Goal: Transaction & Acquisition: Purchase product/service

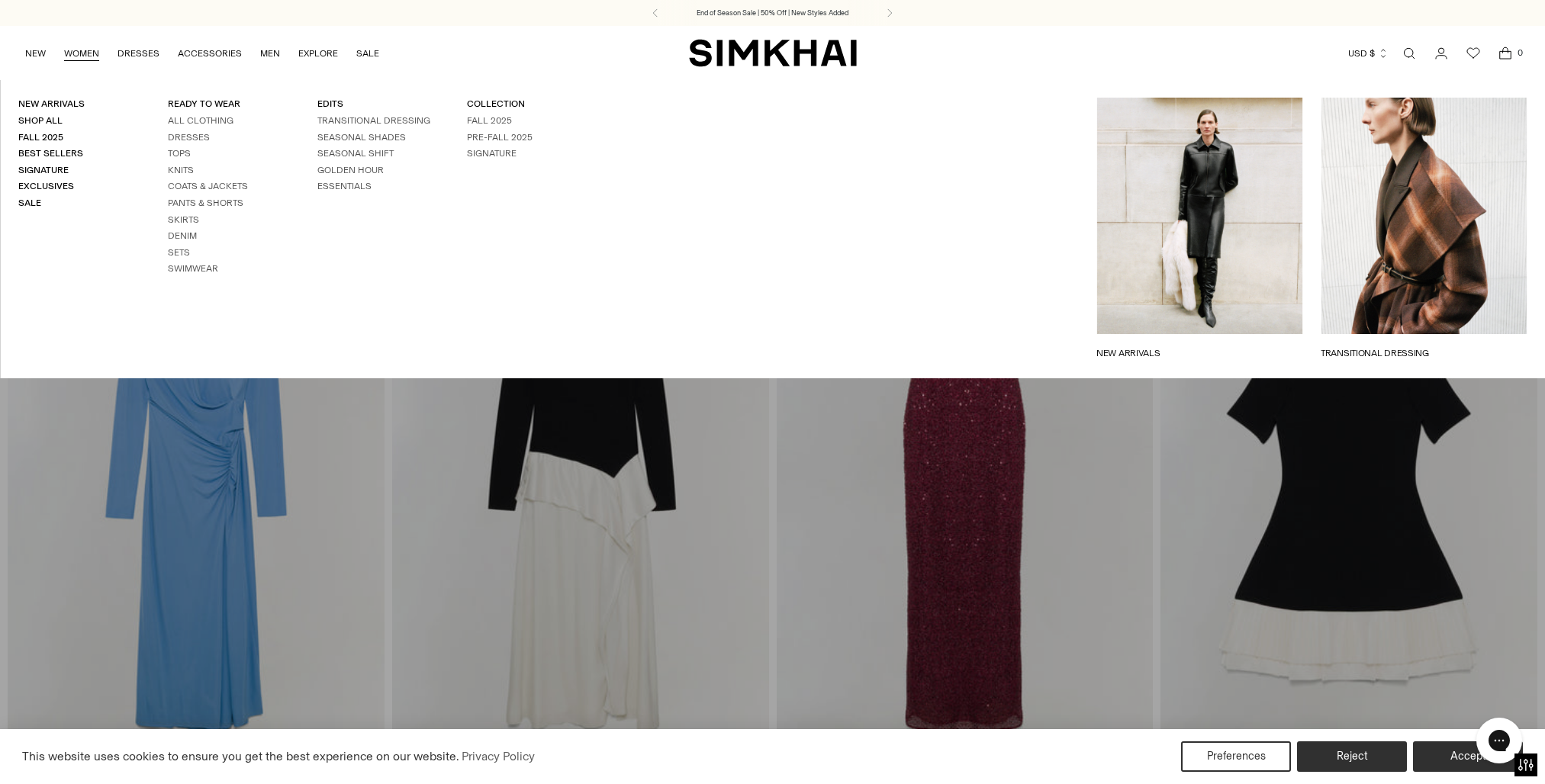
click at [88, 53] on link "WOMEN" at bounding box center [82, 53] width 35 height 33
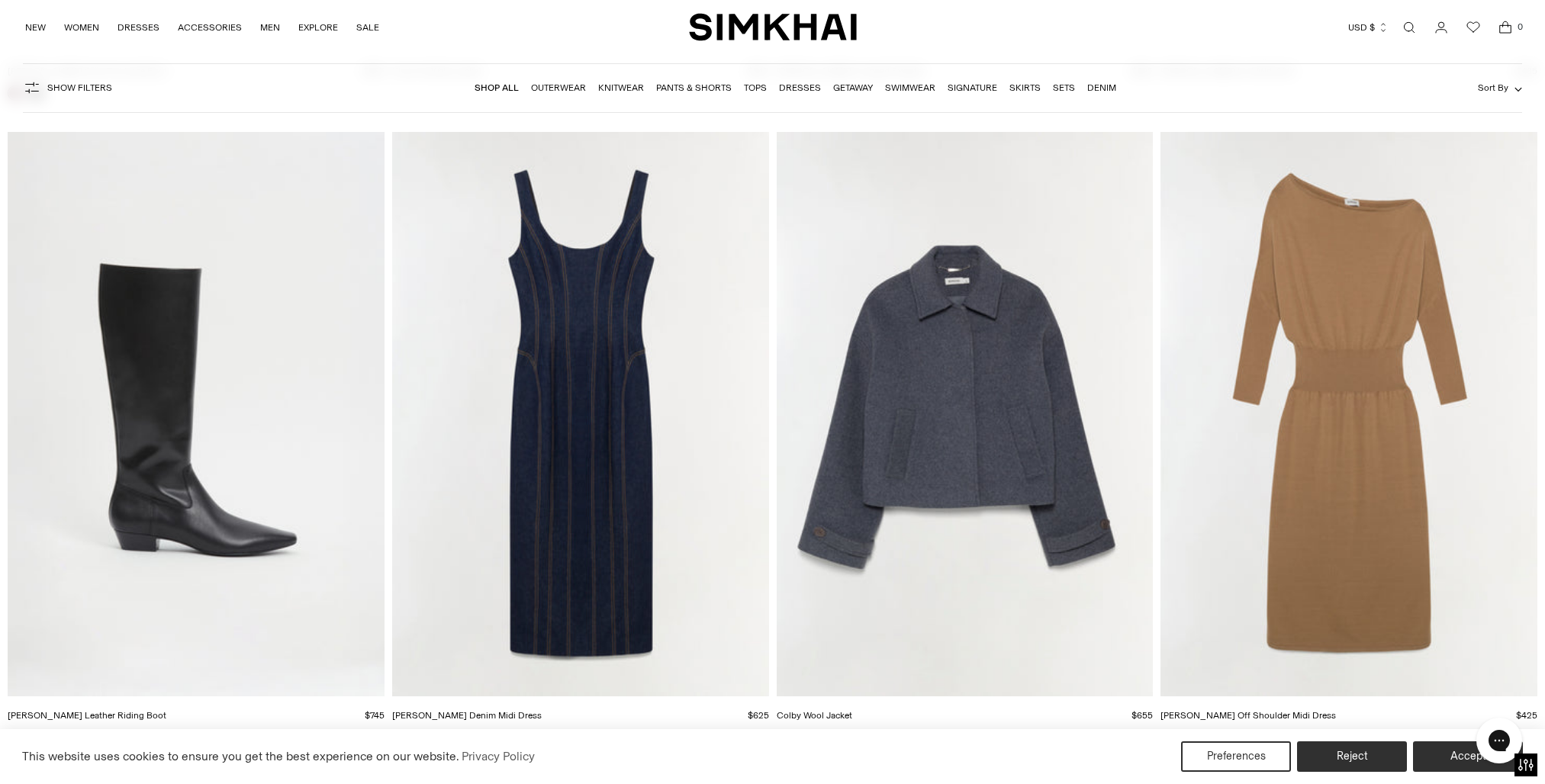
scroll to position [9285, 0]
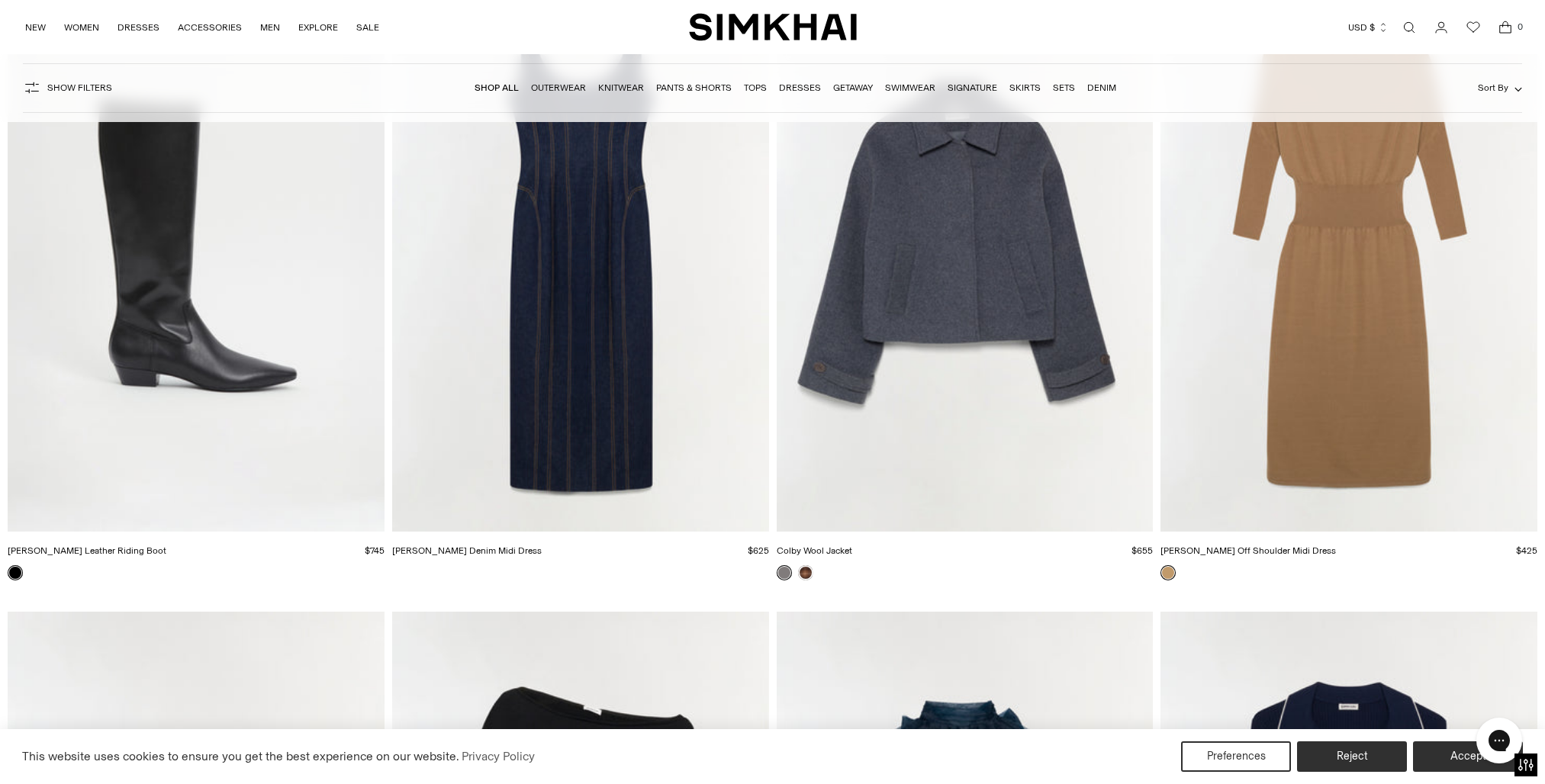
click at [0, 0] on img "Janese Off Shoulder Midi Dress" at bounding box center [0, 0] width 0 height 0
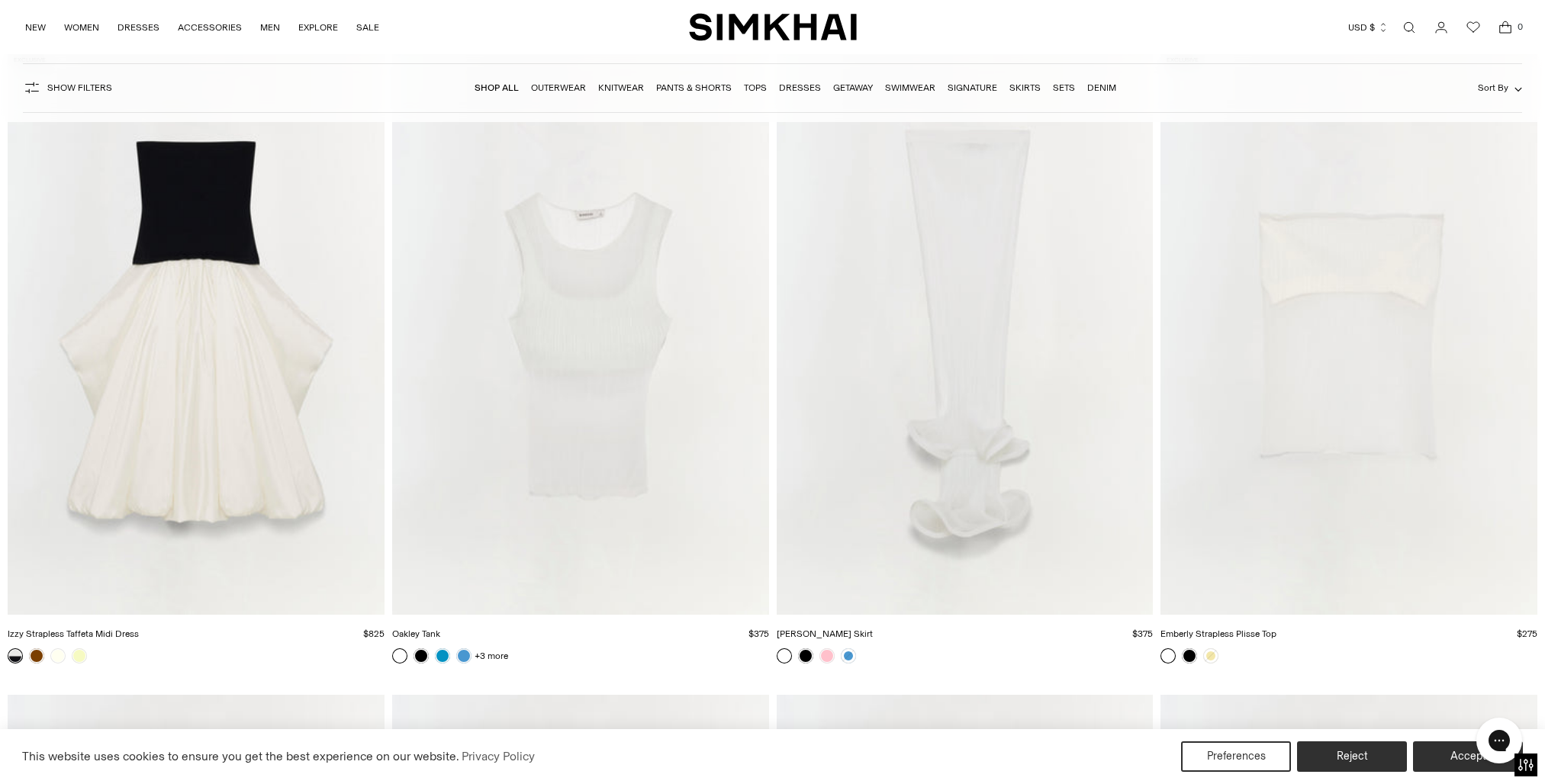
scroll to position [50372, 0]
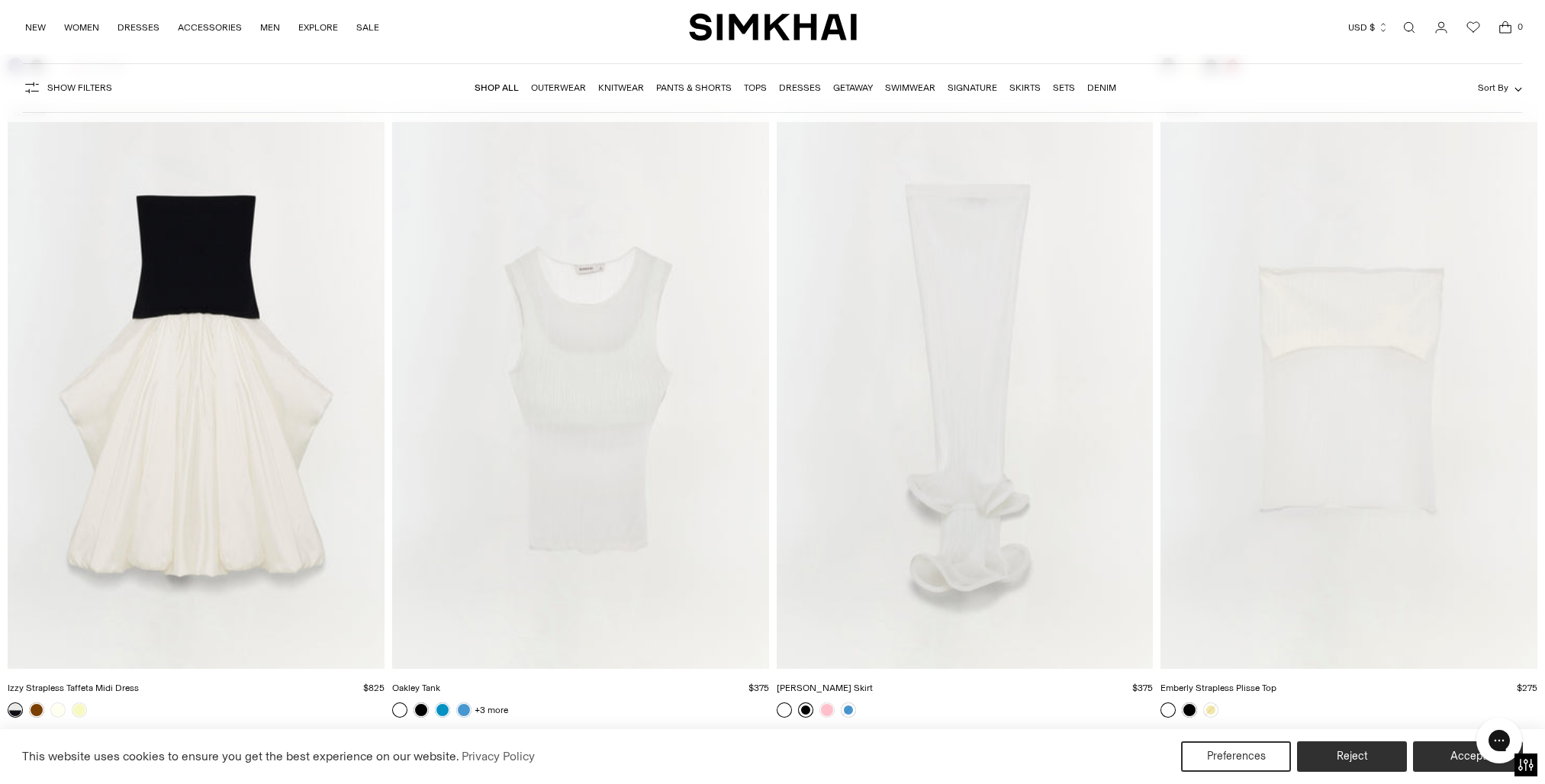
click at [804, 715] on link at bounding box center [806, 710] width 15 height 15
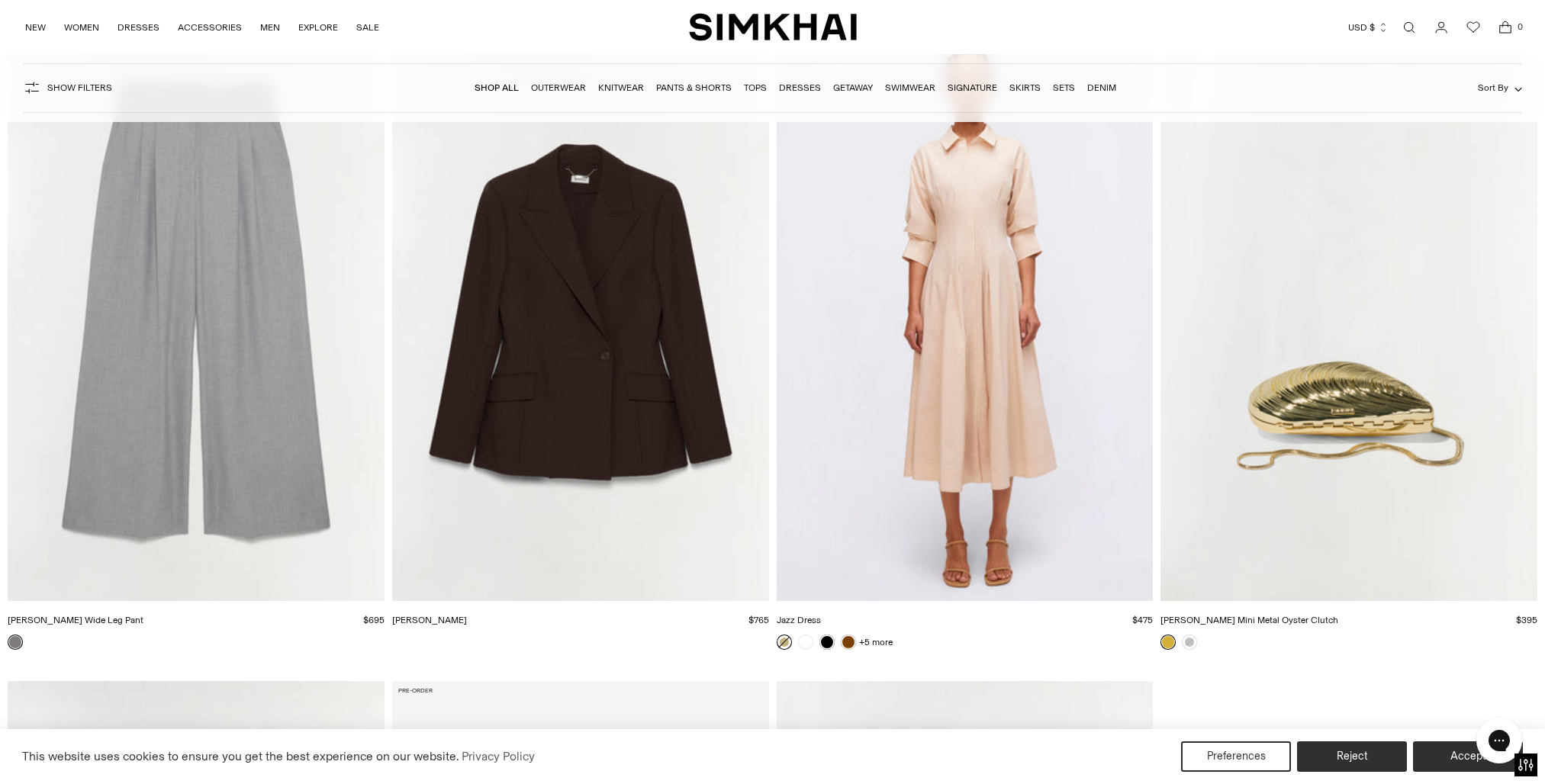
scroll to position [80722, 0]
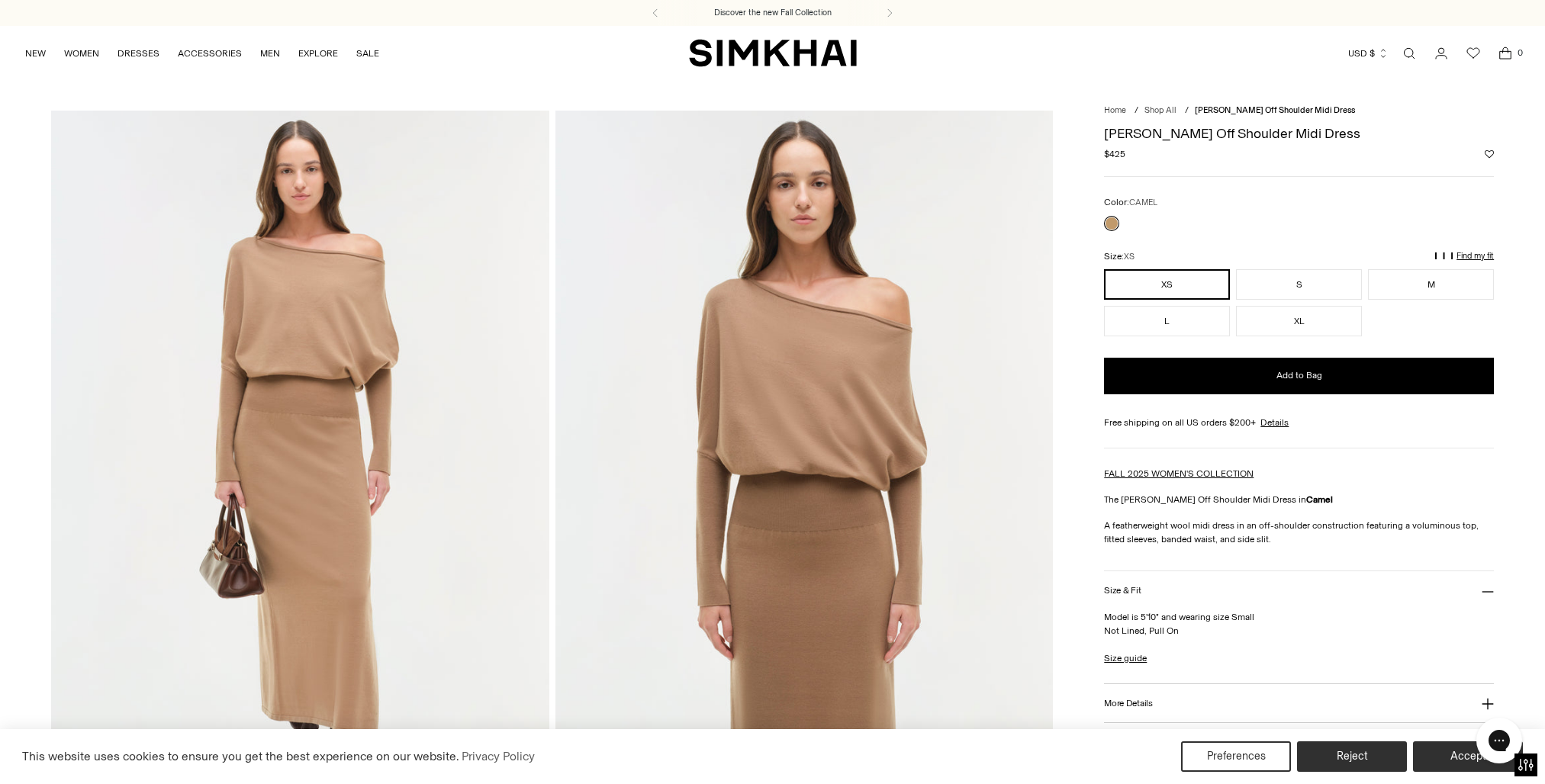
scroll to position [70, 0]
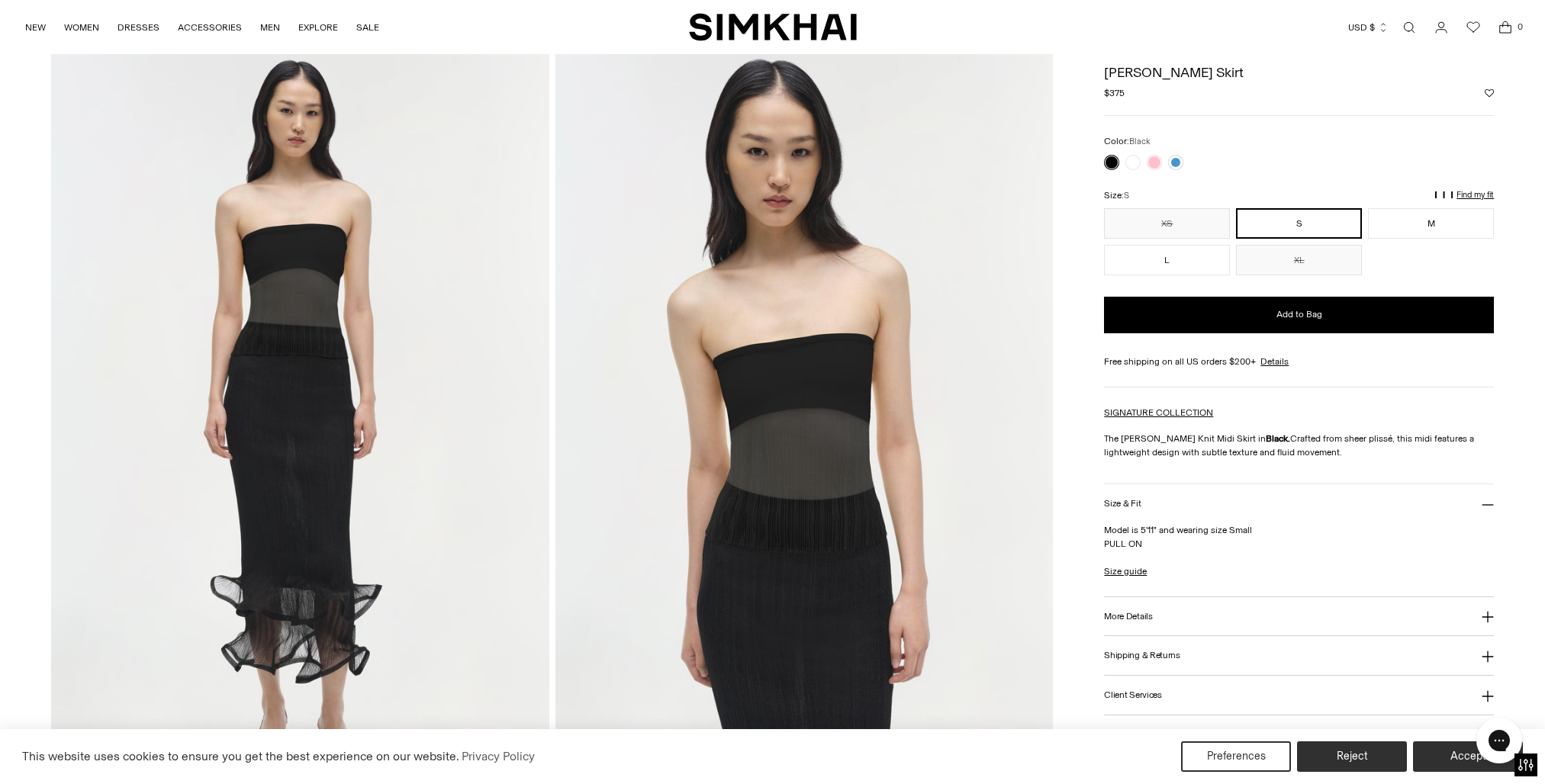
scroll to position [60, 0]
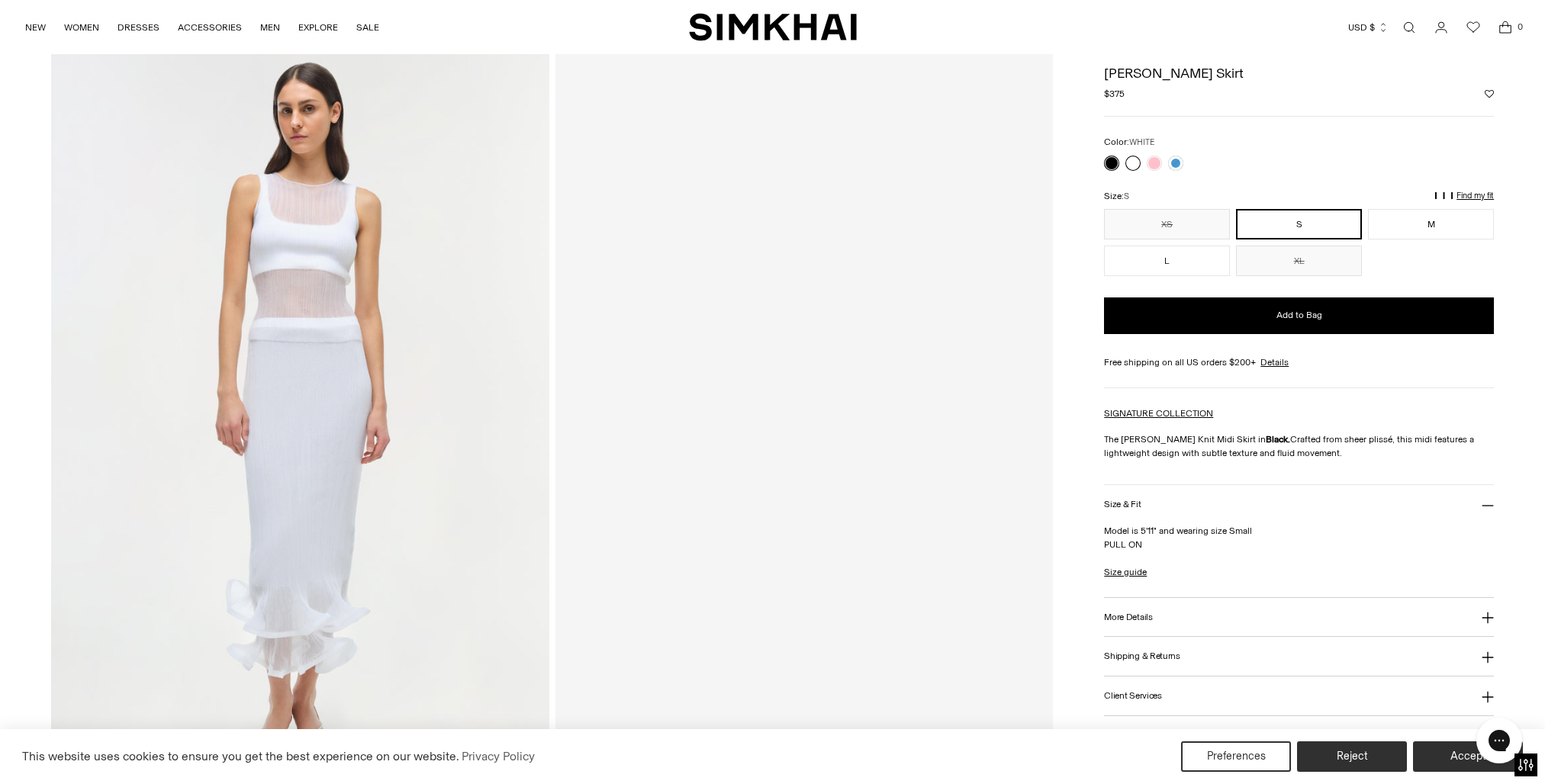
click at [1133, 165] on link at bounding box center [1133, 163] width 15 height 15
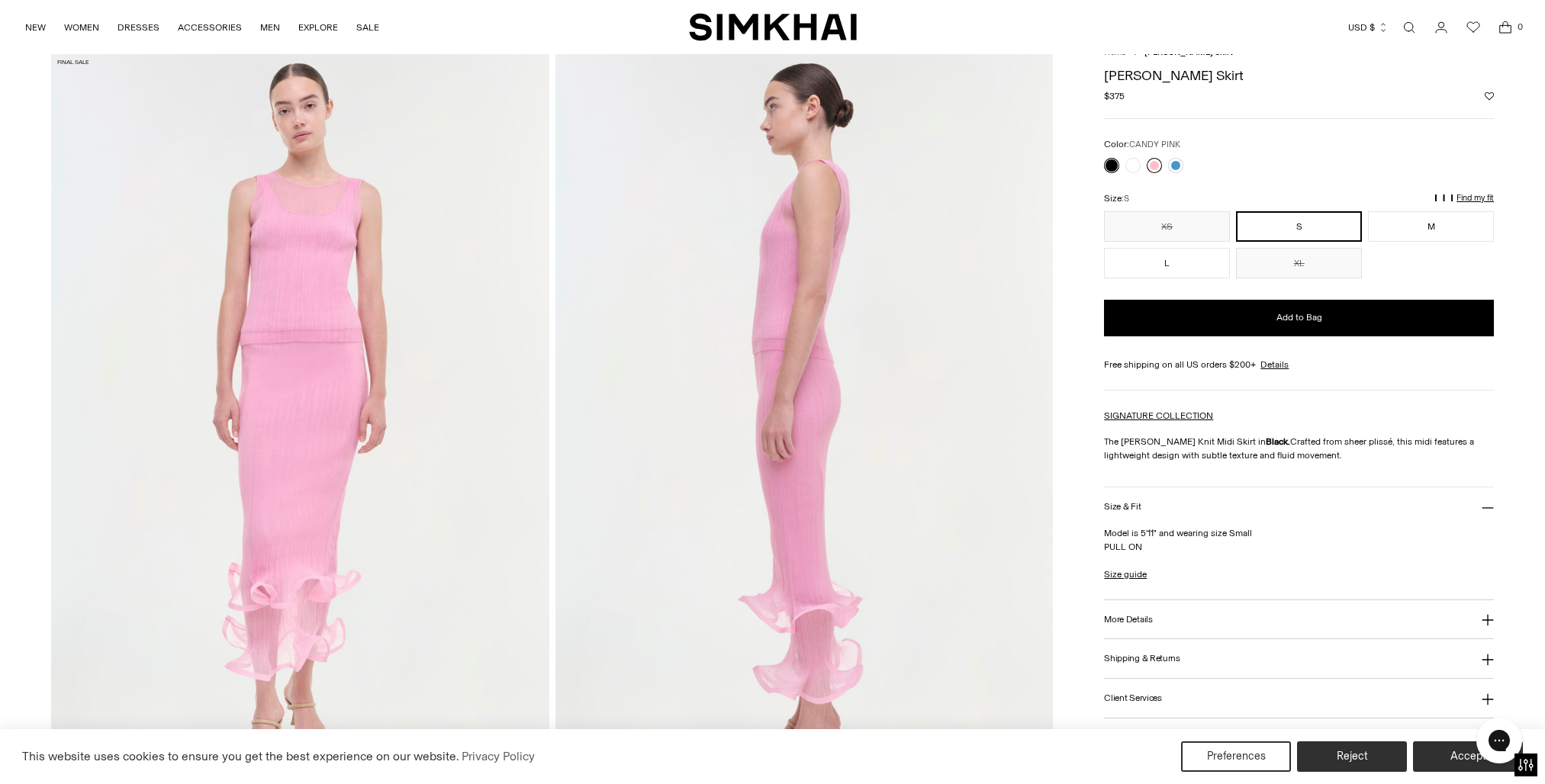
scroll to position [57, 0]
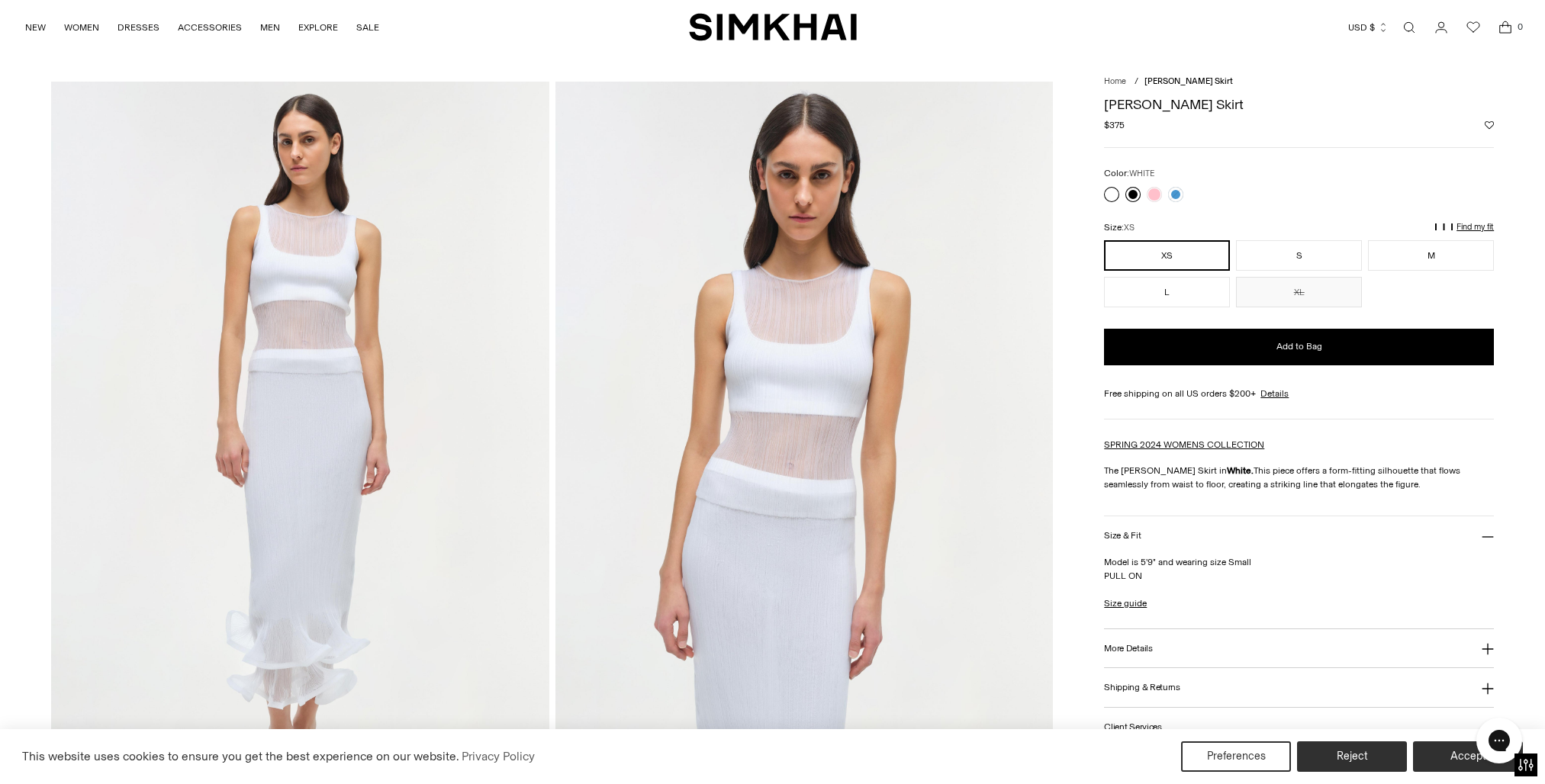
scroll to position [43, 0]
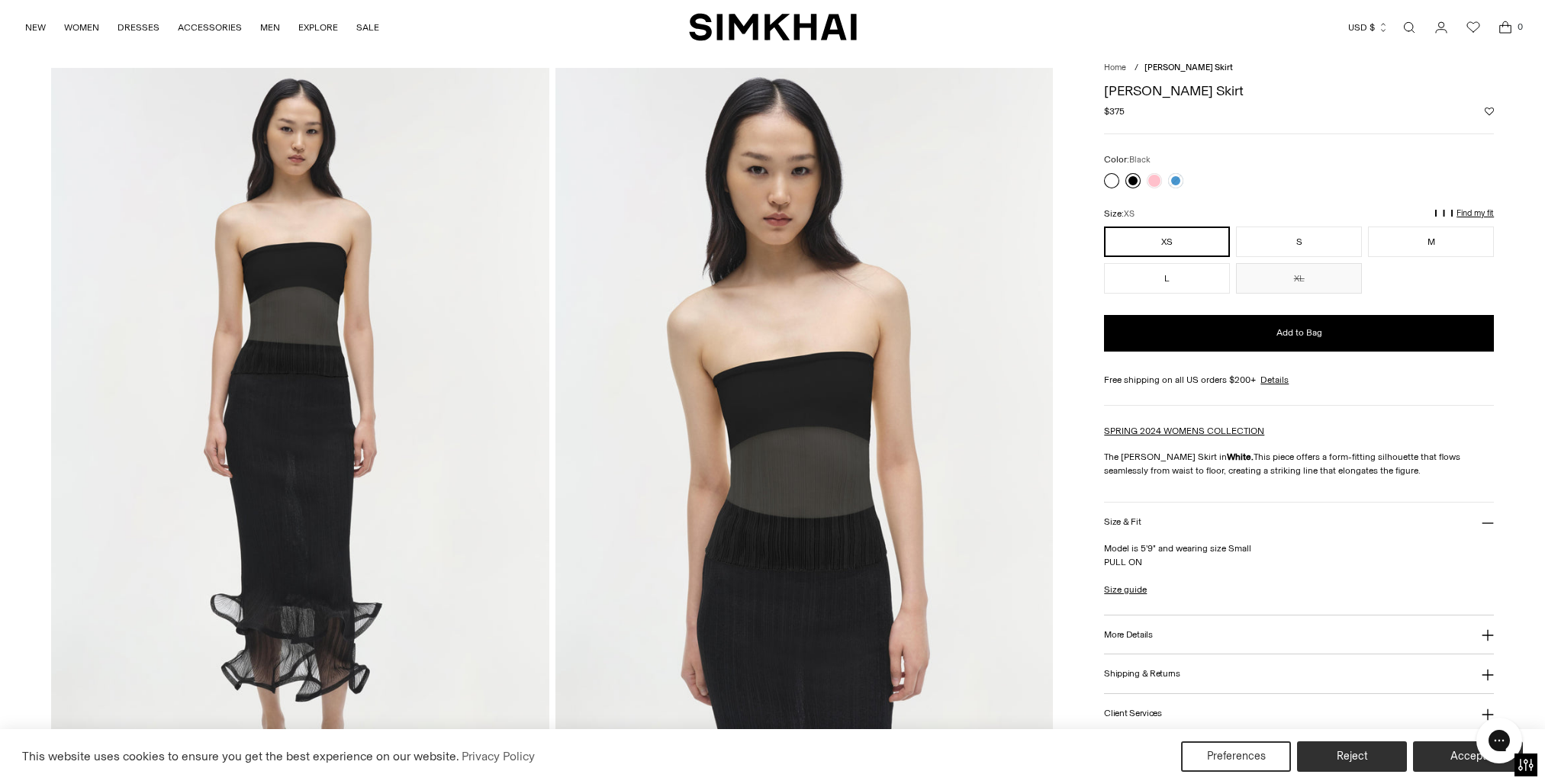
click at [1134, 181] on link at bounding box center [1133, 181] width 15 height 15
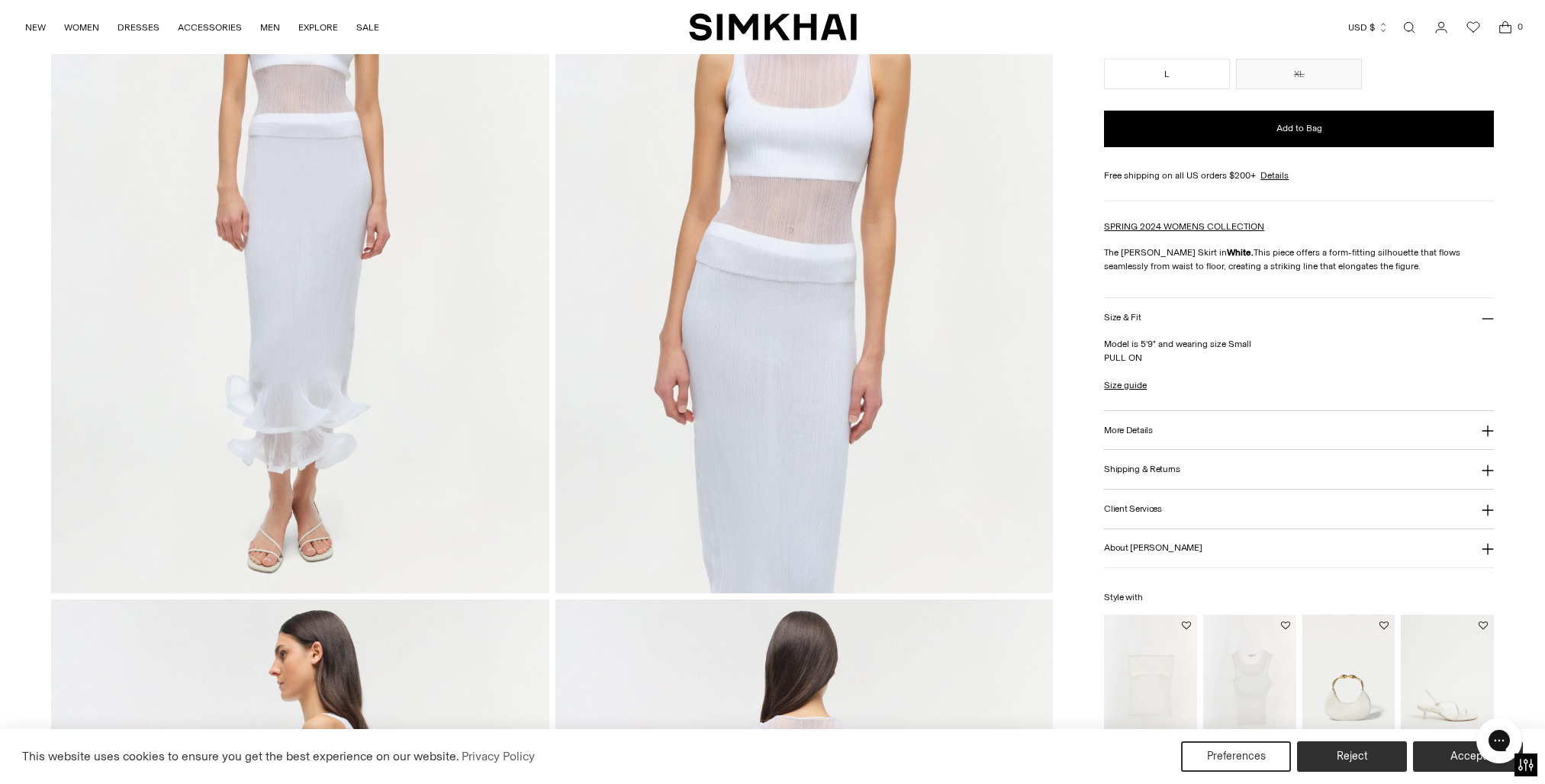
scroll to position [265, 0]
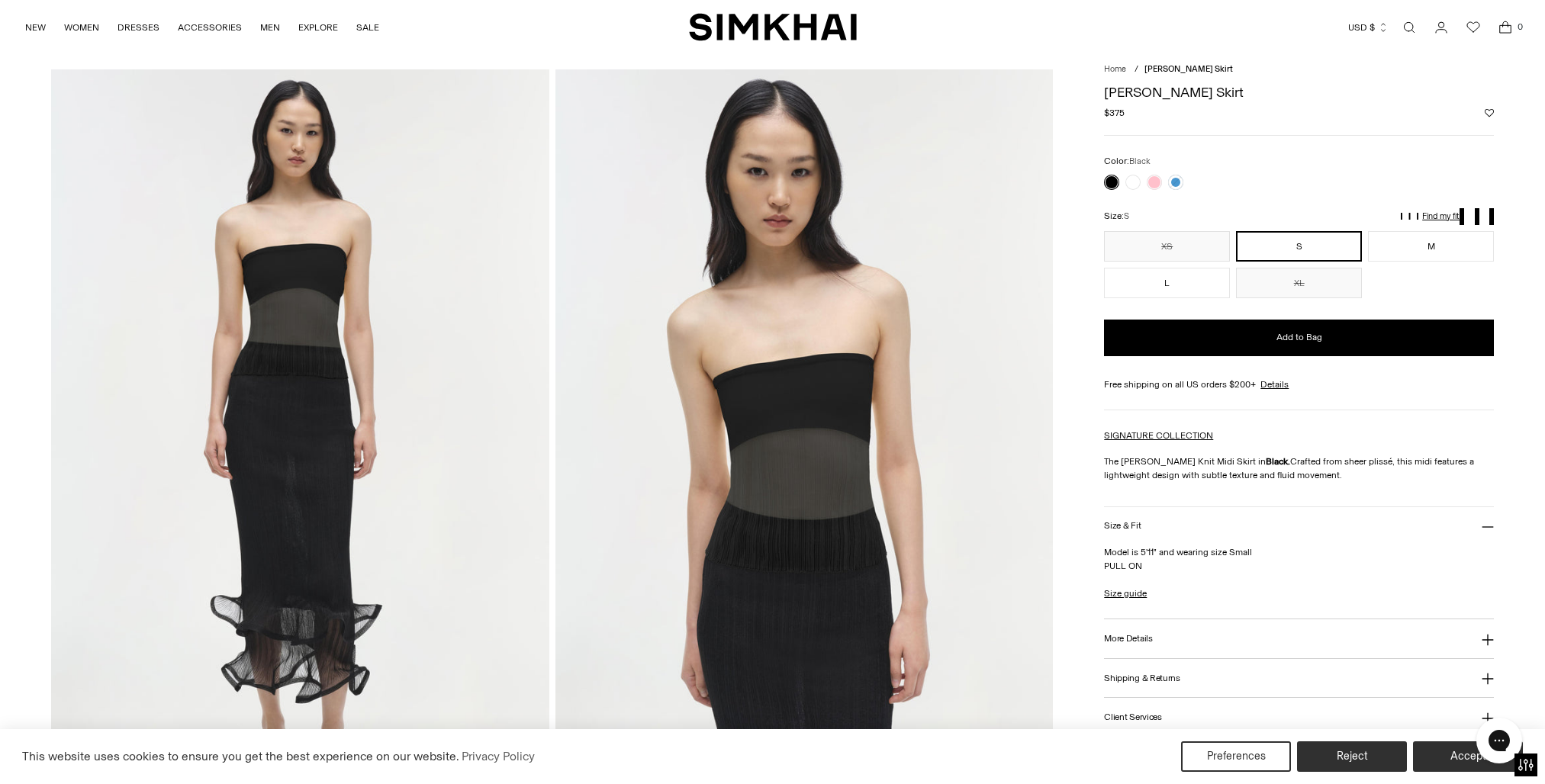
scroll to position [42, 0]
